Goal: Information Seeking & Learning: Learn about a topic

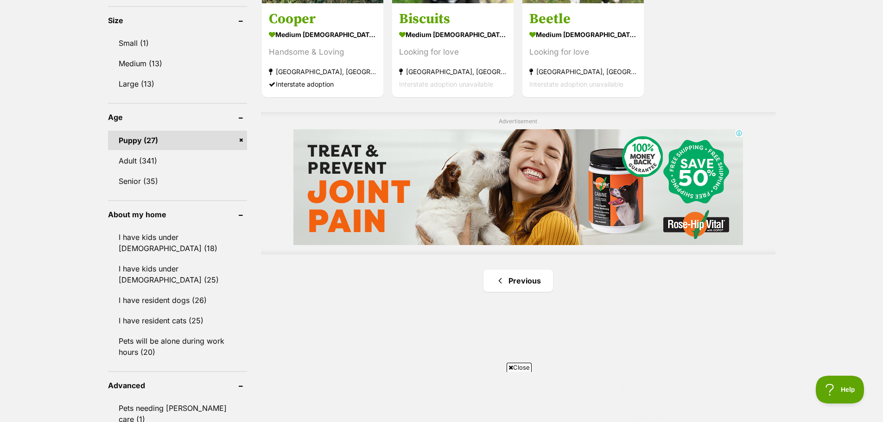
scroll to position [741, 0]
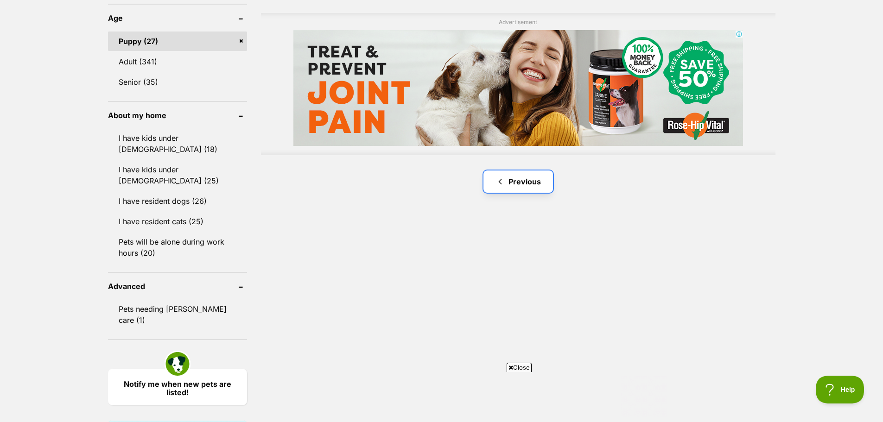
click at [516, 182] on link "Previous" at bounding box center [518, 182] width 70 height 22
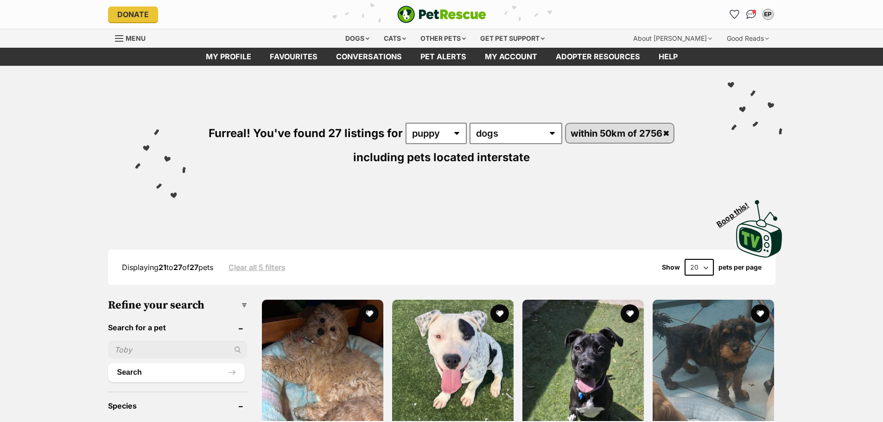
click at [430, 131] on select "any age puppy adult senior" at bounding box center [435, 133] width 61 height 21
select select "adult"
click at [405, 123] on select "any age puppy adult senior" at bounding box center [435, 133] width 61 height 21
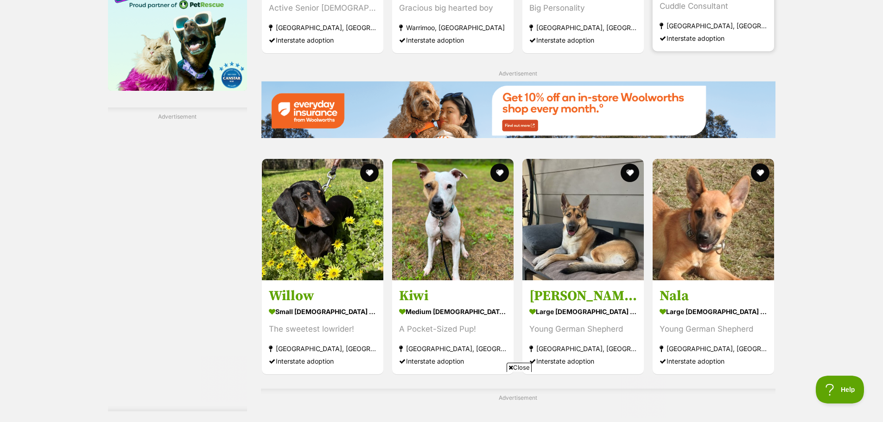
scroll to position [1622, 0]
